Goal: Task Accomplishment & Management: Manage account settings

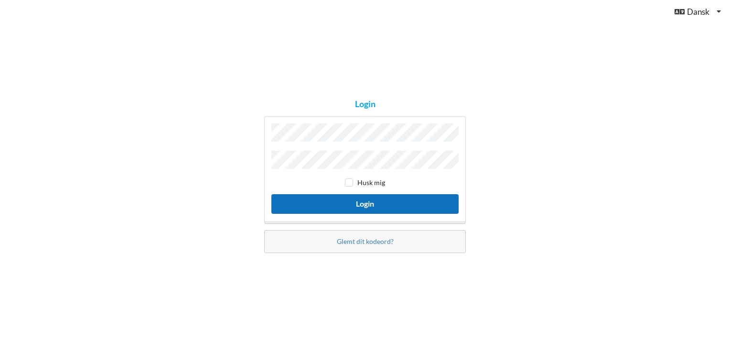
click at [375, 198] on button "Login" at bounding box center [364, 204] width 187 height 20
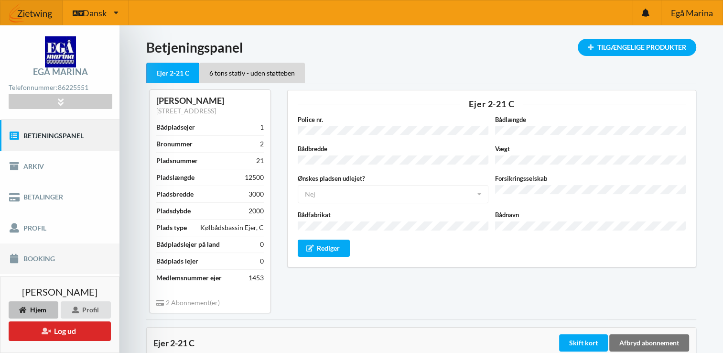
click at [42, 255] on link "Booking" at bounding box center [59, 258] width 119 height 31
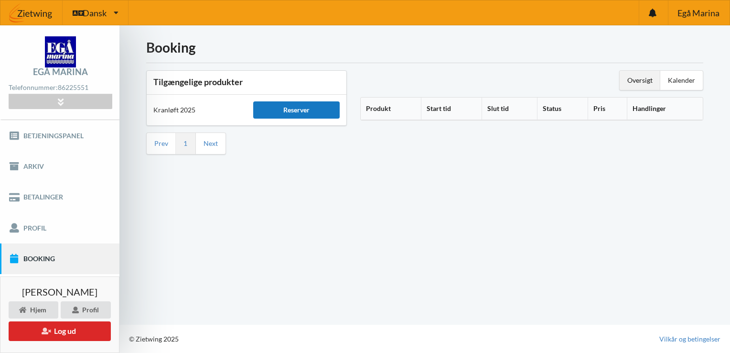
click at [299, 109] on div "Reserver" at bounding box center [296, 109] width 86 height 17
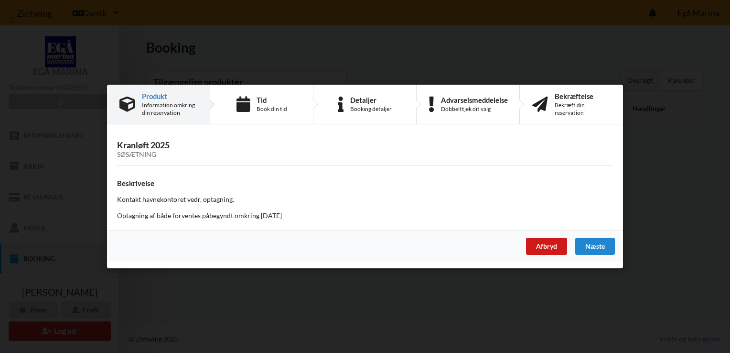
click at [536, 248] on div "Afbryd" at bounding box center [546, 245] width 41 height 17
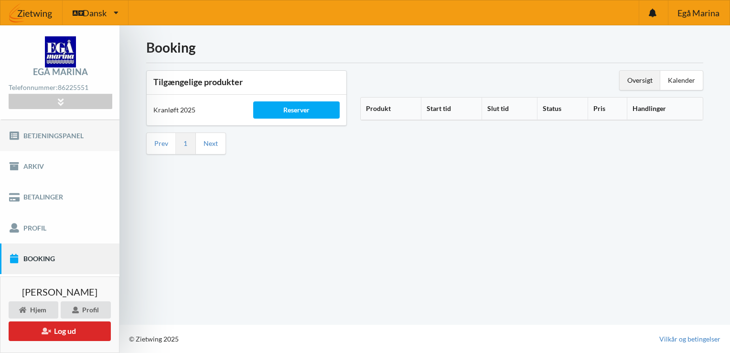
click at [67, 133] on link "Betjeningspanel" at bounding box center [59, 135] width 119 height 31
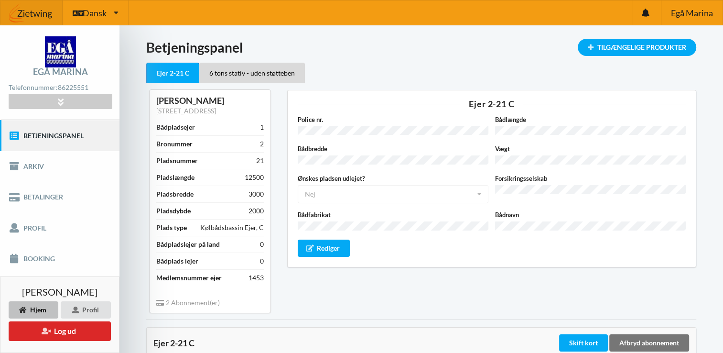
click at [61, 333] on button "Log ud" at bounding box center [60, 331] width 102 height 20
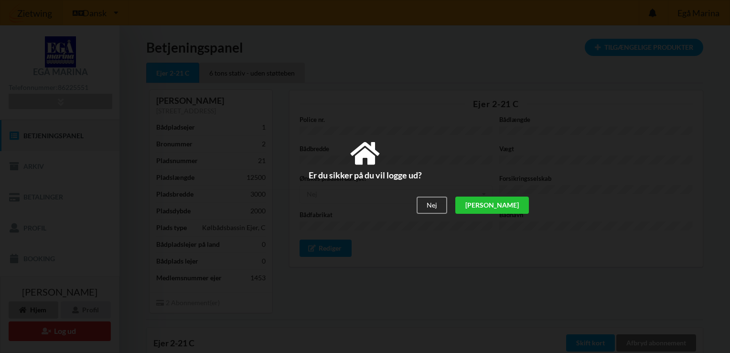
click at [518, 206] on div "[PERSON_NAME]" at bounding box center [492, 205] width 74 height 17
